Goal: Information Seeking & Learning: Stay updated

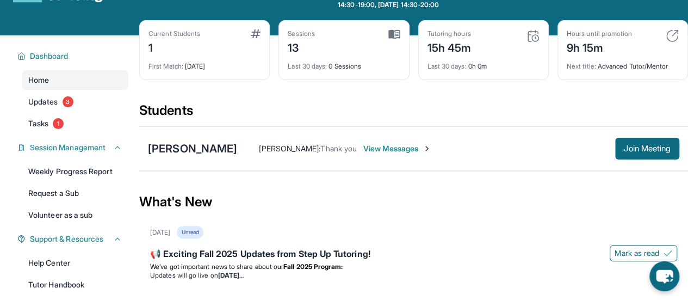
scroll to position [47, 0]
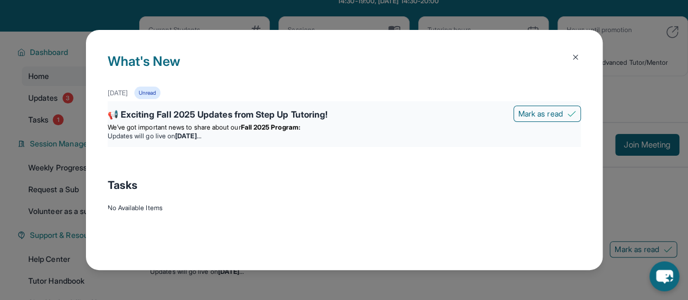
click at [297, 130] on strong "Fall 2025 Program:" at bounding box center [270, 127] width 59 height 8
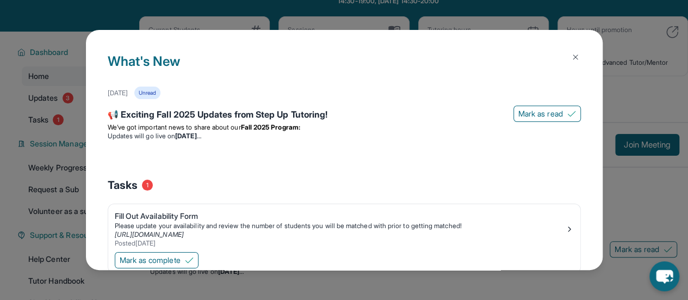
click at [571, 54] on img at bounding box center [575, 57] width 9 height 9
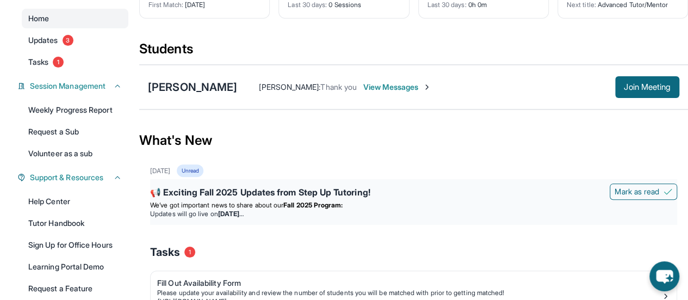
scroll to position [103, 0]
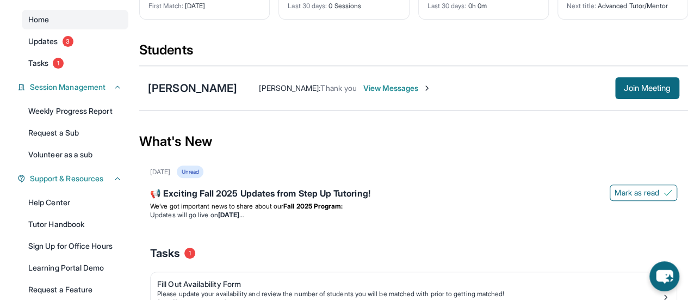
click at [407, 89] on span "View Messages" at bounding box center [397, 88] width 68 height 11
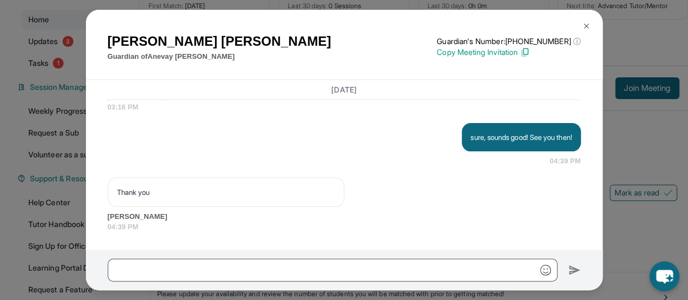
scroll to position [195, 0]
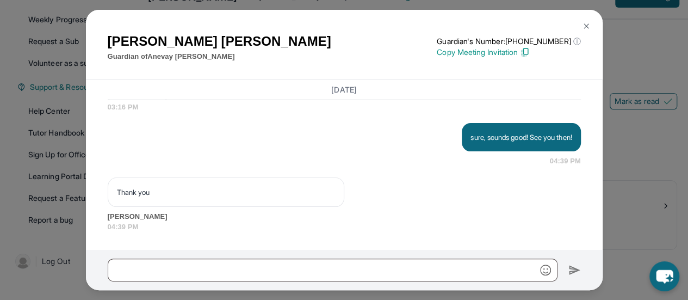
click at [583, 27] on img at bounding box center [586, 26] width 9 height 9
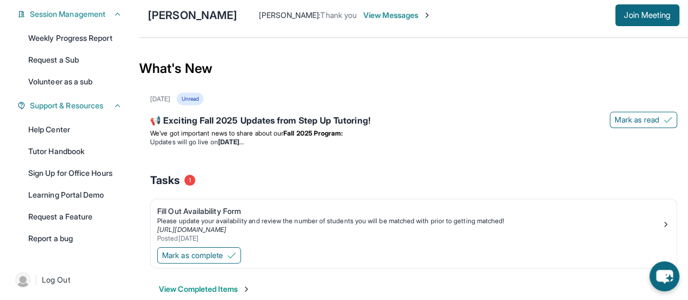
scroll to position [178, 0]
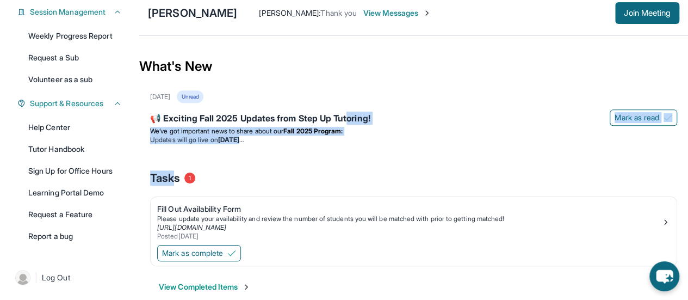
drag, startPoint x: 350, startPoint y: 117, endPoint x: 172, endPoint y: 166, distance: 184.3
click at [172, 166] on div "[DATE] Unread 📢 Exciting Fall 2025 Updates from Step Up Tutoring! [PERSON_NAME]…" at bounding box center [413, 196] width 549 height 213
click at [295, 145] on div "📢 Exciting Fall 2025 Updates from Step Up Tutoring! [PERSON_NAME] as read We’ve…" at bounding box center [413, 128] width 527 height 46
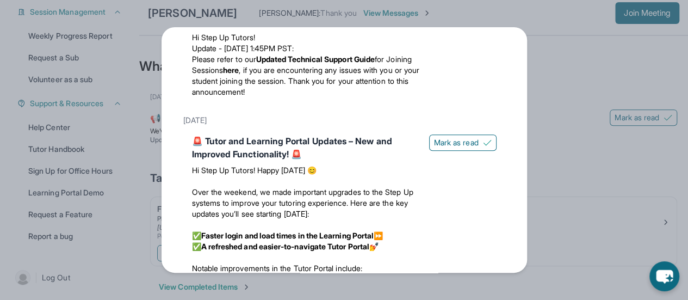
scroll to position [282, 0]
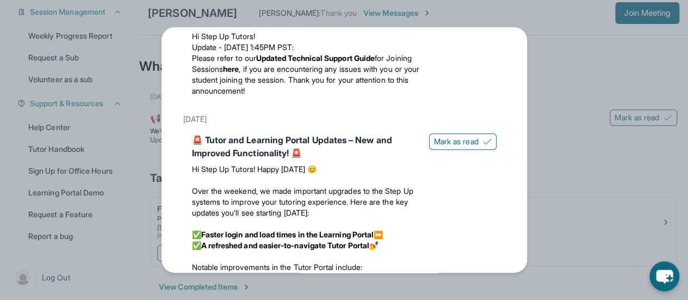
click at [548, 144] on div "Updates [DATE] 📢 Exciting Fall 2025 Updates from Step Up Tutoring! We’ve got im…" at bounding box center [344, 150] width 688 height 300
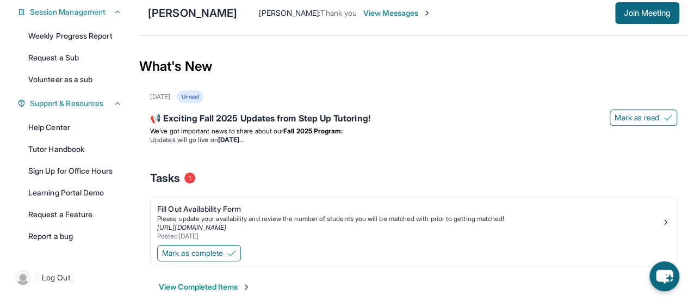
click at [548, 144] on div "📢 Exciting Fall 2025 Updates from Step Up Tutoring! [PERSON_NAME] as read We’ve…" at bounding box center [413, 128] width 527 height 46
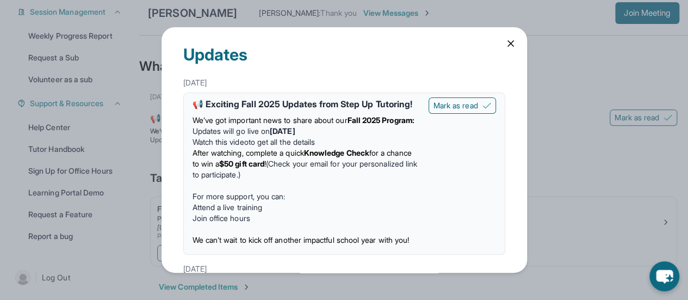
scroll to position [41, 0]
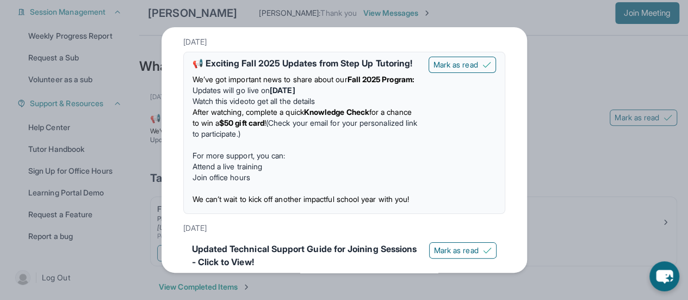
click at [538, 30] on div "Updates [DATE] 📢 Exciting Fall 2025 Updates from Step Up Tutoring! We’ve got im…" at bounding box center [344, 150] width 688 height 300
